Goal: Task Accomplishment & Management: Use online tool/utility

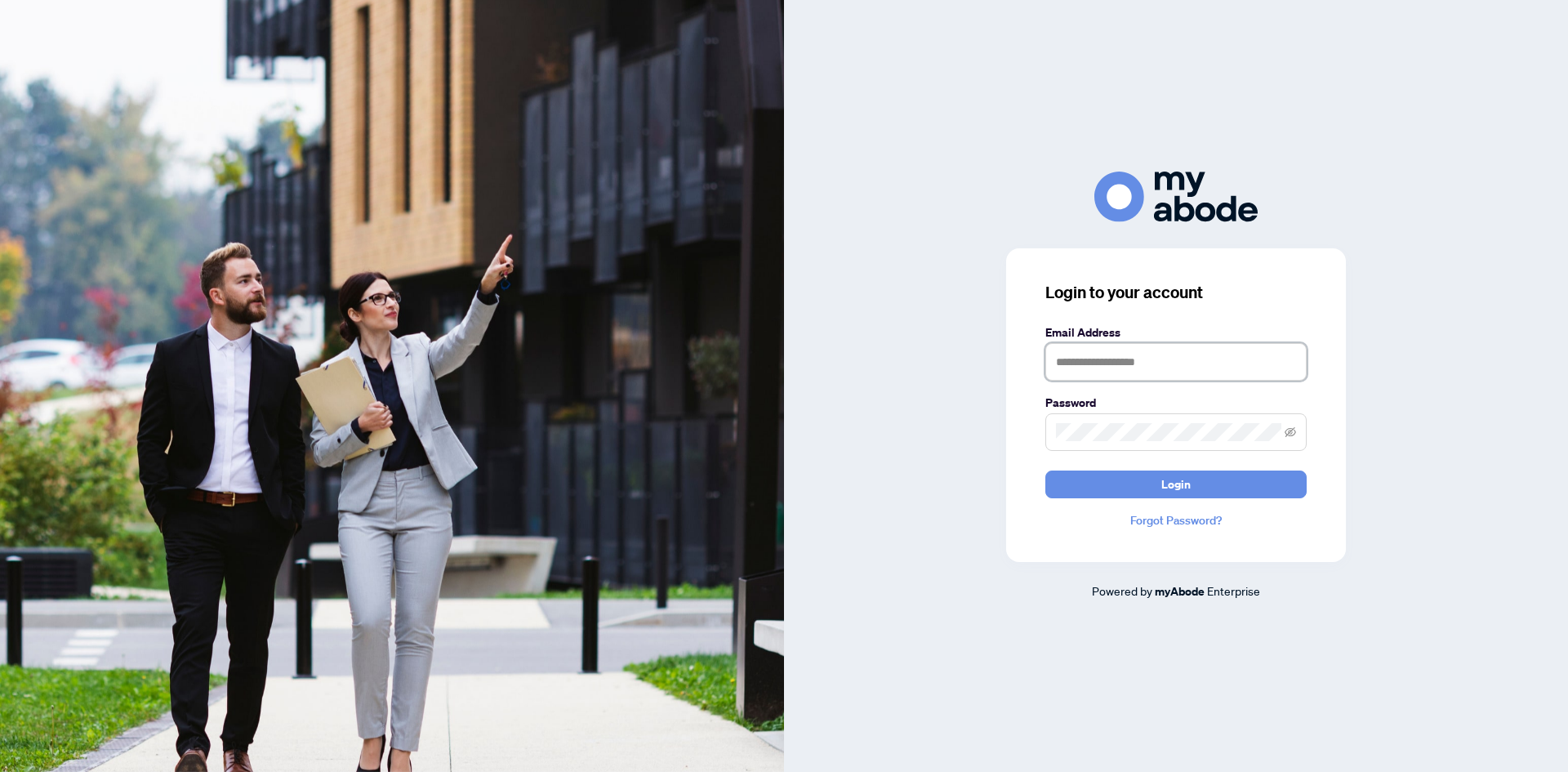
click at [1113, 363] on input "text" at bounding box center [1176, 362] width 261 height 37
type input "**********"
click at [1182, 482] on span "Login" at bounding box center [1176, 485] width 29 height 27
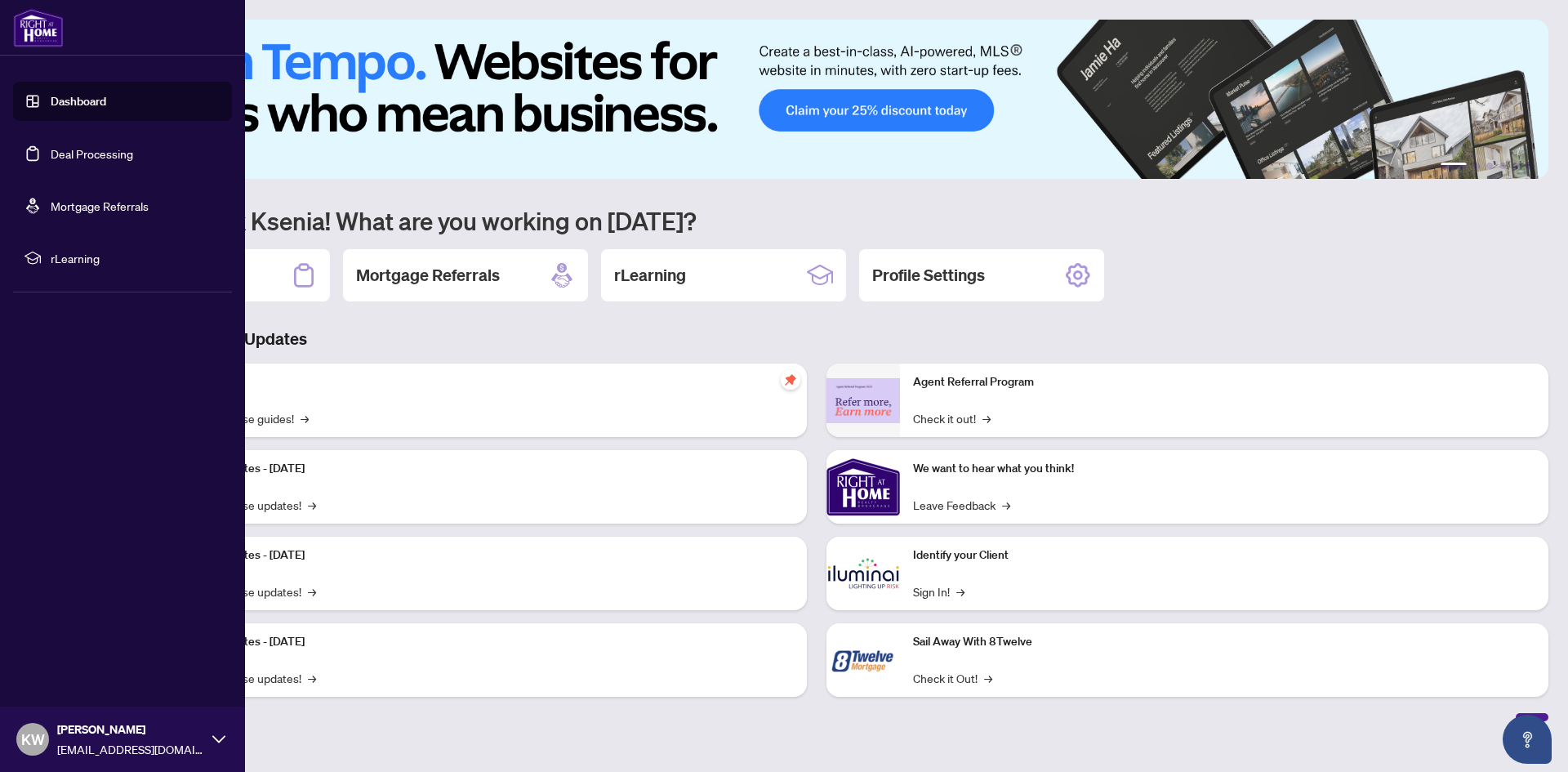
click at [50, 157] on link "Deal Processing" at bounding box center [91, 153] width 82 height 15
